Goal: Information Seeking & Learning: Find specific page/section

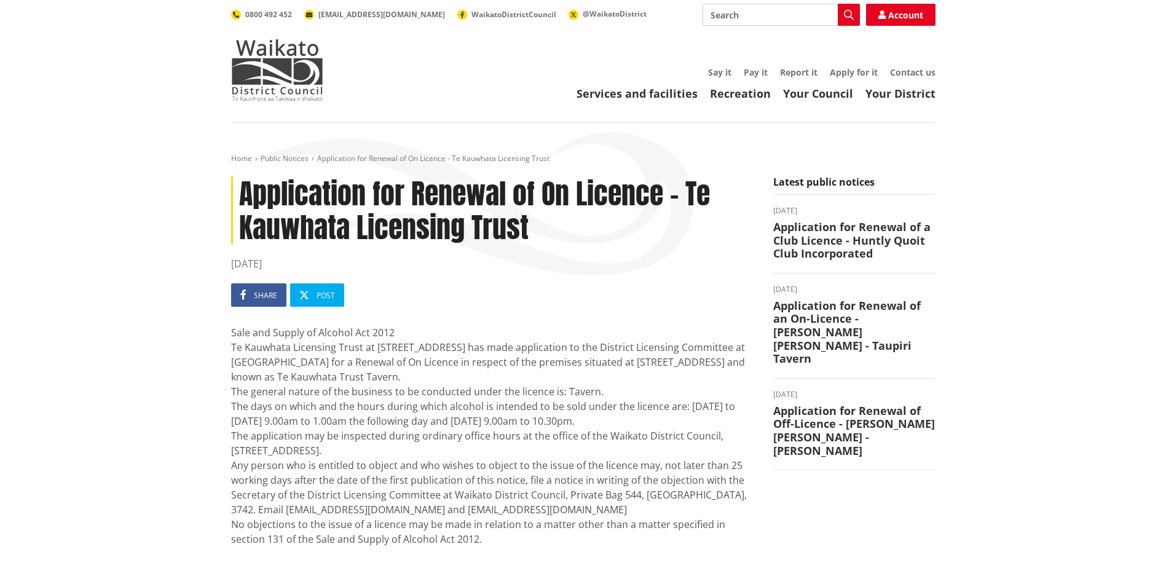
click at [648, 107] on header "Toggle search Toggle navigation Services and facilities Recreation Your Council…" at bounding box center [583, 61] width 1166 height 123
click at [627, 89] on link "Services and facilities" at bounding box center [636, 93] width 121 height 15
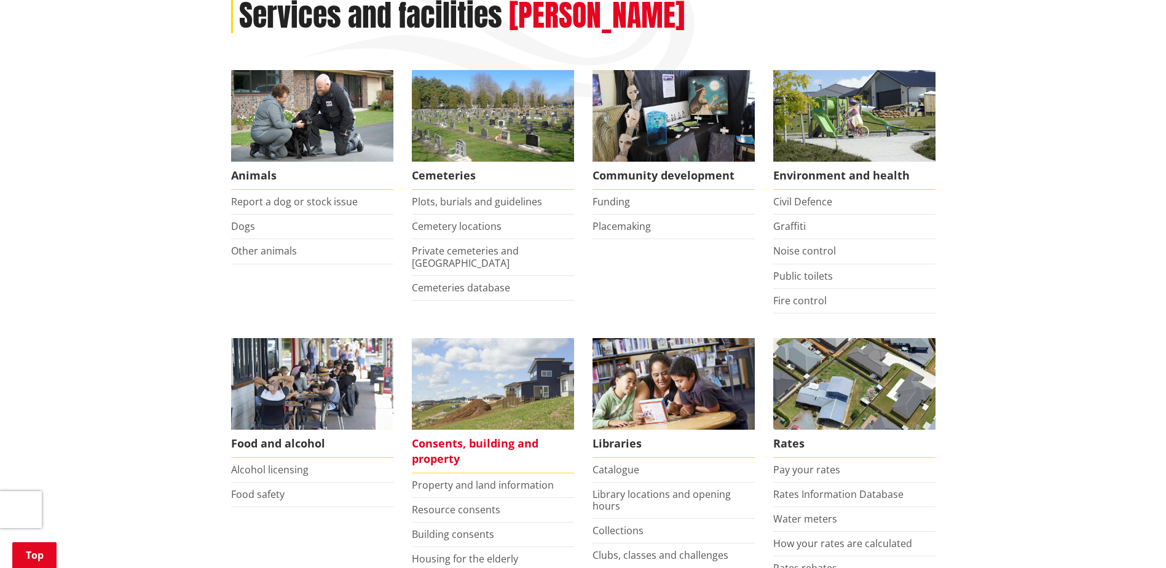
scroll to position [184, 0]
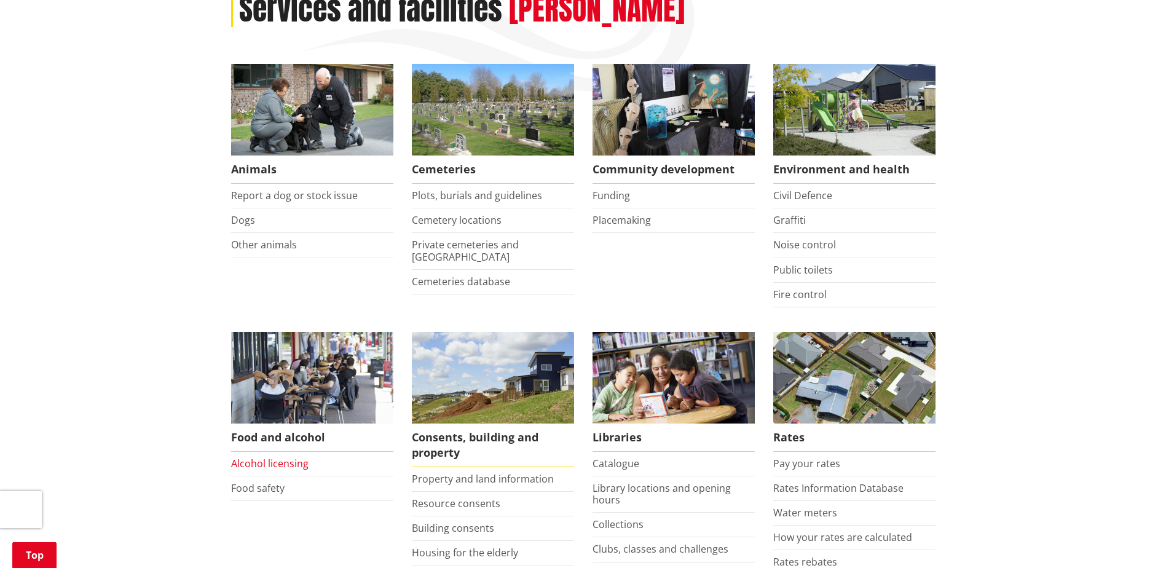
click at [286, 465] on link "Alcohol licensing" at bounding box center [269, 464] width 77 height 14
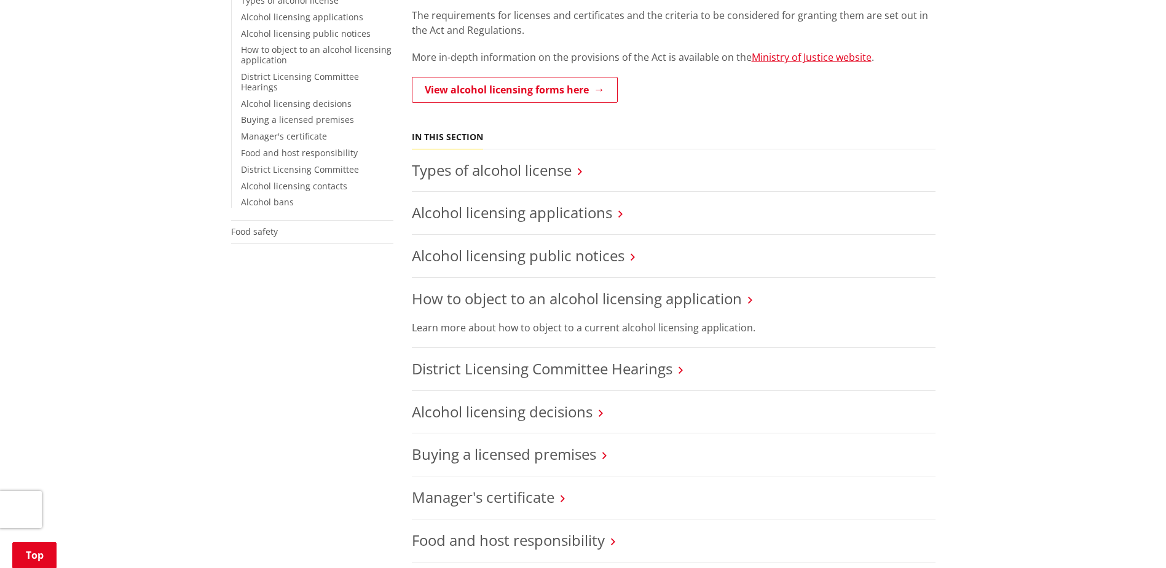
scroll to position [307, 0]
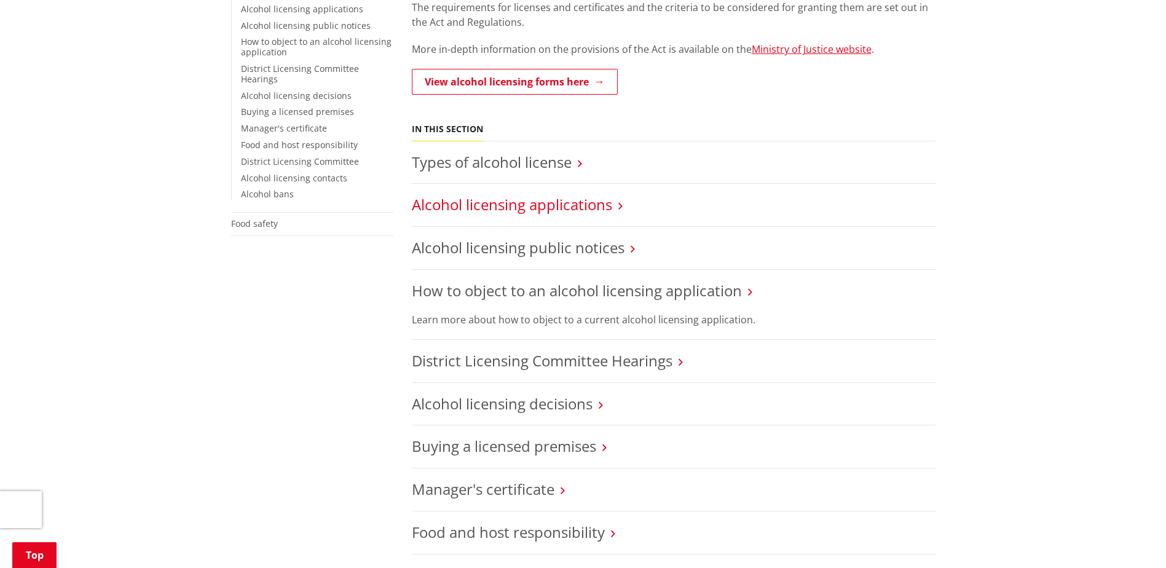
click at [545, 208] on link "Alcohol licensing applications" at bounding box center [512, 204] width 200 height 20
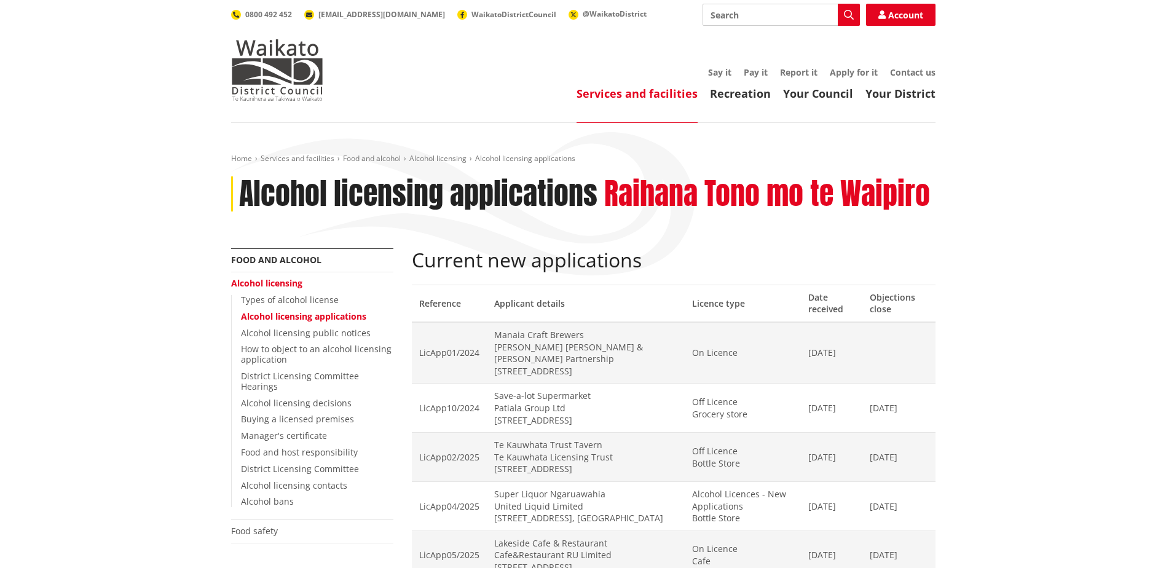
click at [557, 451] on td "Te Kauwhata Trust Tavern Te Kauwhata Licensing Trust [STREET_ADDRESS]" at bounding box center [586, 457] width 198 height 49
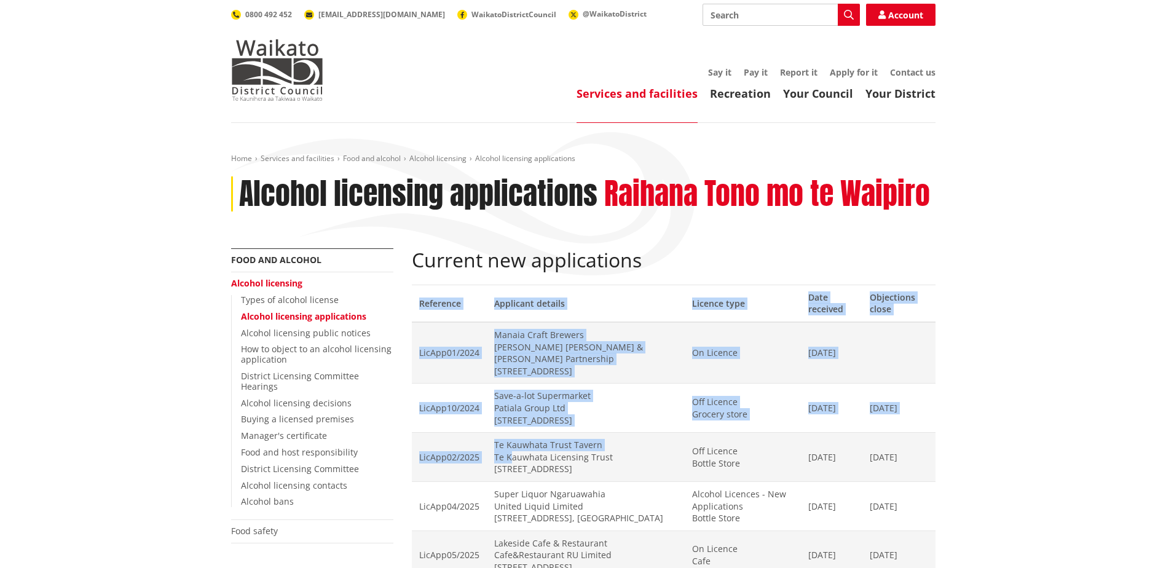
drag, startPoint x: 505, startPoint y: 458, endPoint x: 946, endPoint y: 446, distance: 441.5
drag, startPoint x: 946, startPoint y: 446, endPoint x: 1000, endPoint y: 513, distance: 86.1
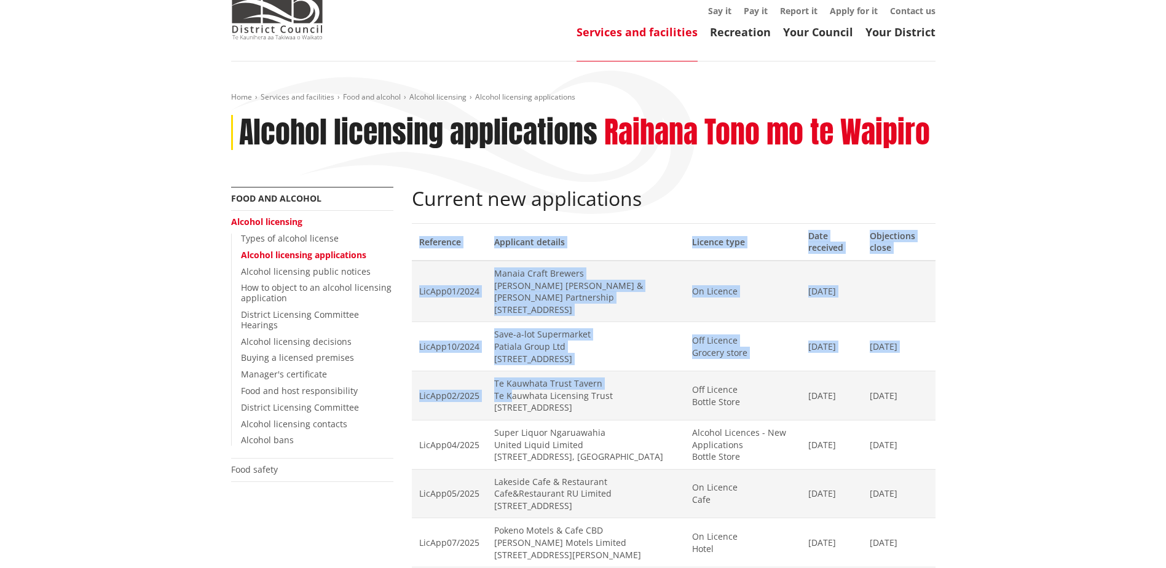
scroll to position [123, 0]
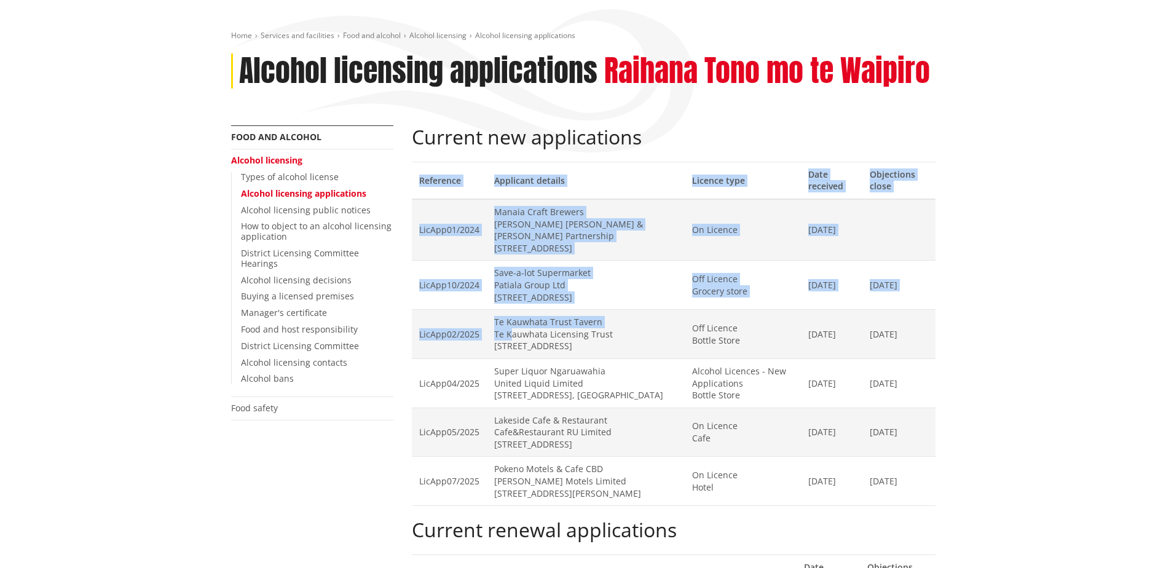
drag, startPoint x: 687, startPoint y: 334, endPoint x: 747, endPoint y: 323, distance: 61.8
click at [686, 336] on td "Off Licence Bottle Store" at bounding box center [743, 334] width 116 height 49
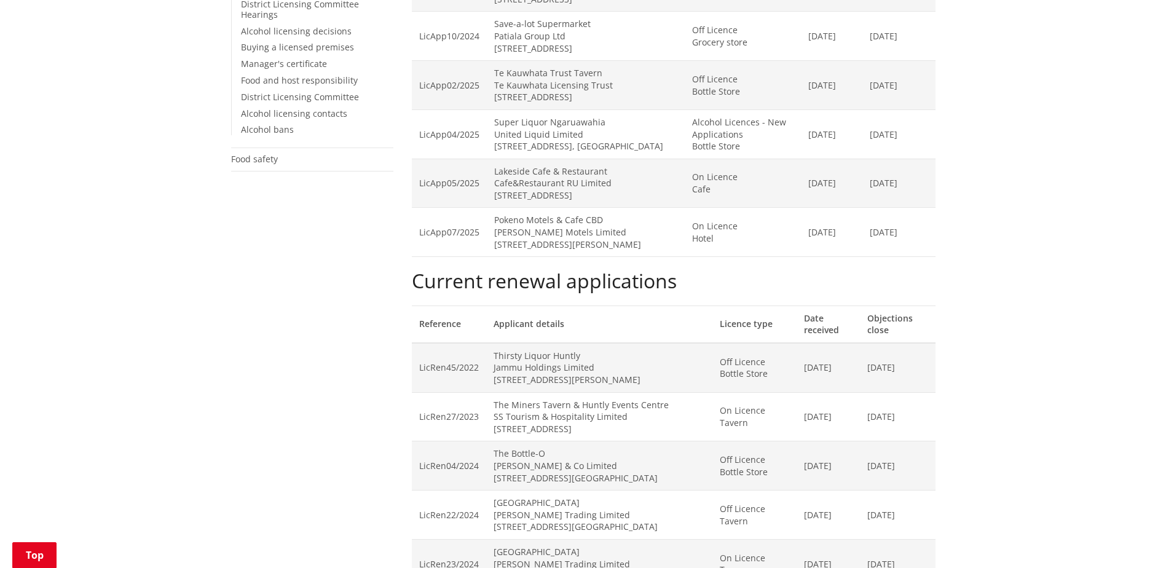
scroll to position [246, 0]
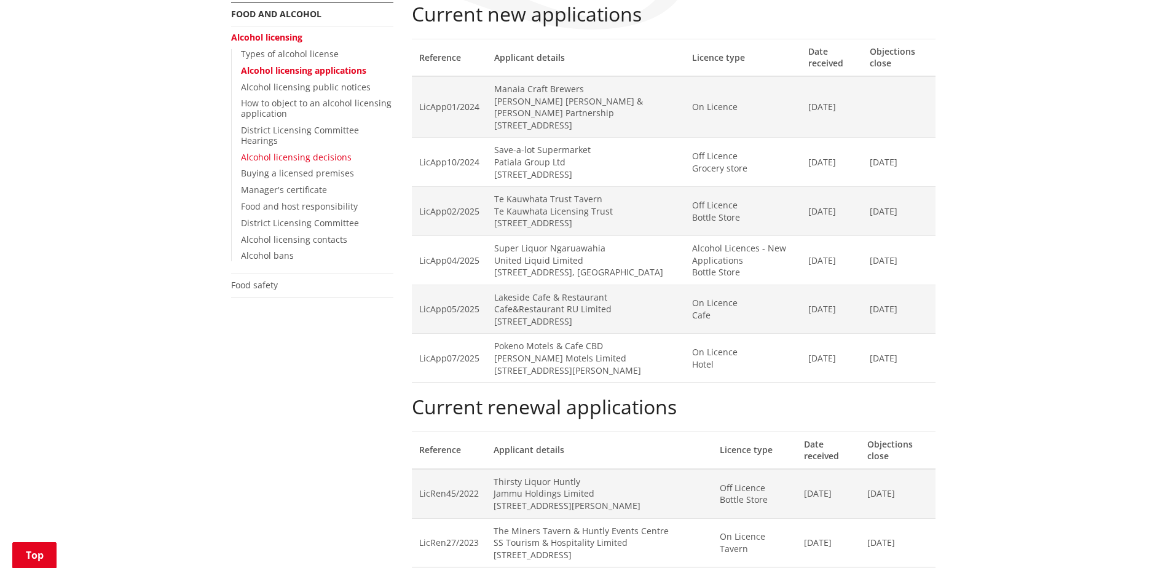
click at [285, 156] on link "Alcohol licensing decisions" at bounding box center [296, 157] width 111 height 12
click at [280, 157] on link "Alcohol licensing decisions" at bounding box center [296, 157] width 111 height 12
click at [316, 159] on link "Alcohol licensing decisions" at bounding box center [296, 157] width 111 height 12
click at [291, 160] on link "Alcohol licensing decisions" at bounding box center [296, 157] width 111 height 12
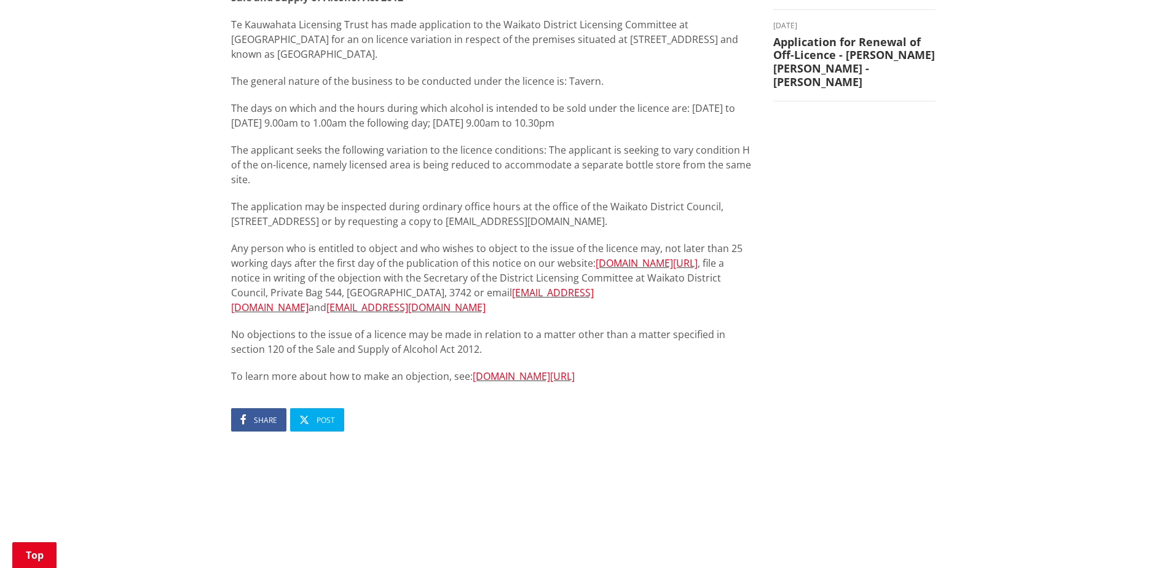
scroll to position [430, 0]
